Goal: Book appointment/travel/reservation

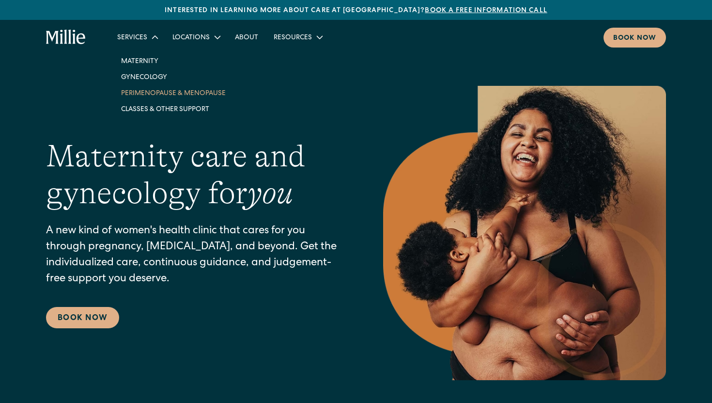
click at [147, 93] on link "Perimenopause & Menopause" at bounding box center [173, 93] width 120 height 16
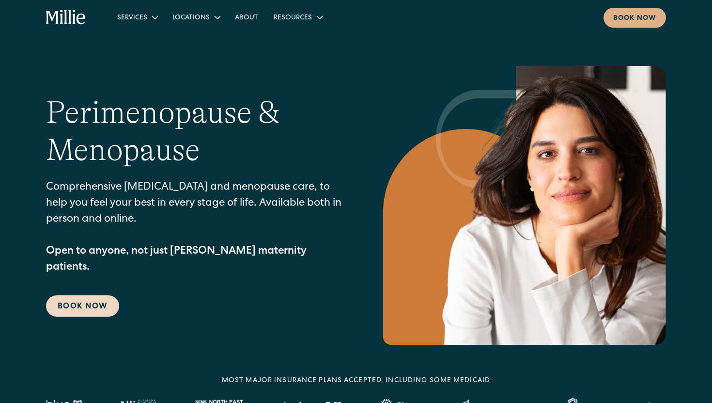
click at [83, 300] on link "Book Now" at bounding box center [82, 305] width 73 height 21
